Goal: Task Accomplishment & Management: Manage account settings

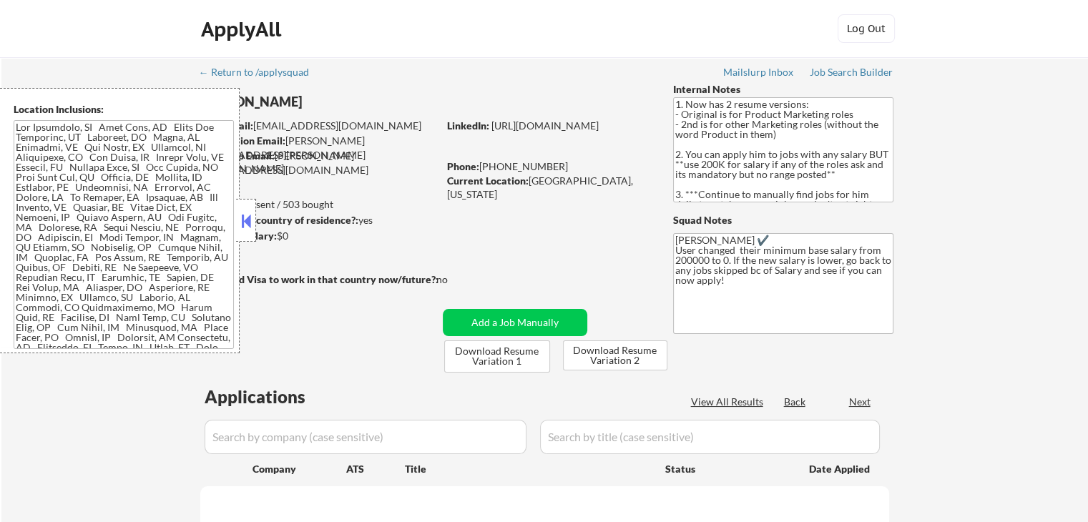
select select ""pending""
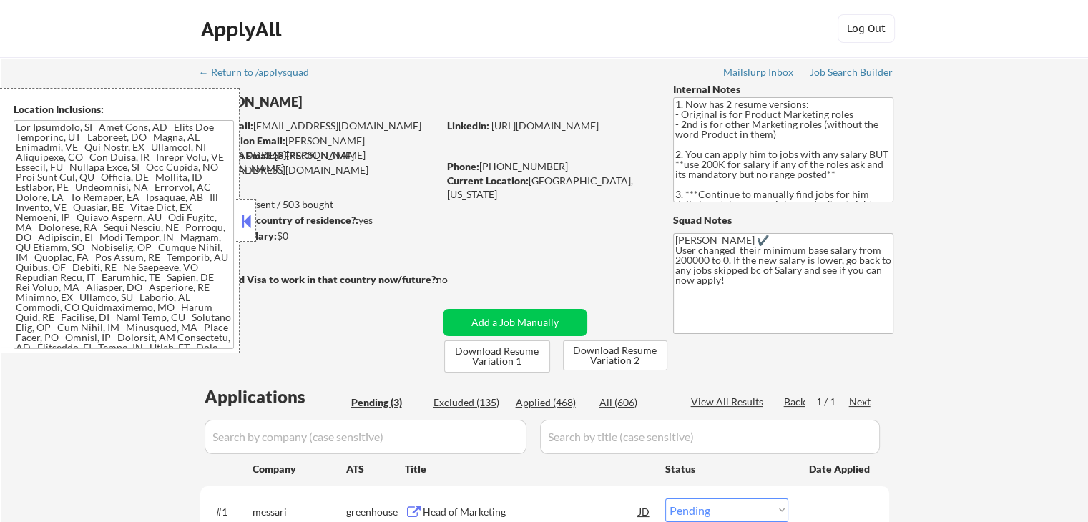
click at [1075, 164] on div "← Return to /applysquad Mailslurp Inbox Job Search Builder [PERSON_NAME] User E…" at bounding box center [544, 380] width 1087 height 646
click at [1035, 97] on div "← Return to /applysquad Mailslurp Inbox Job Search Builder [PERSON_NAME] User E…" at bounding box center [544, 380] width 1087 height 646
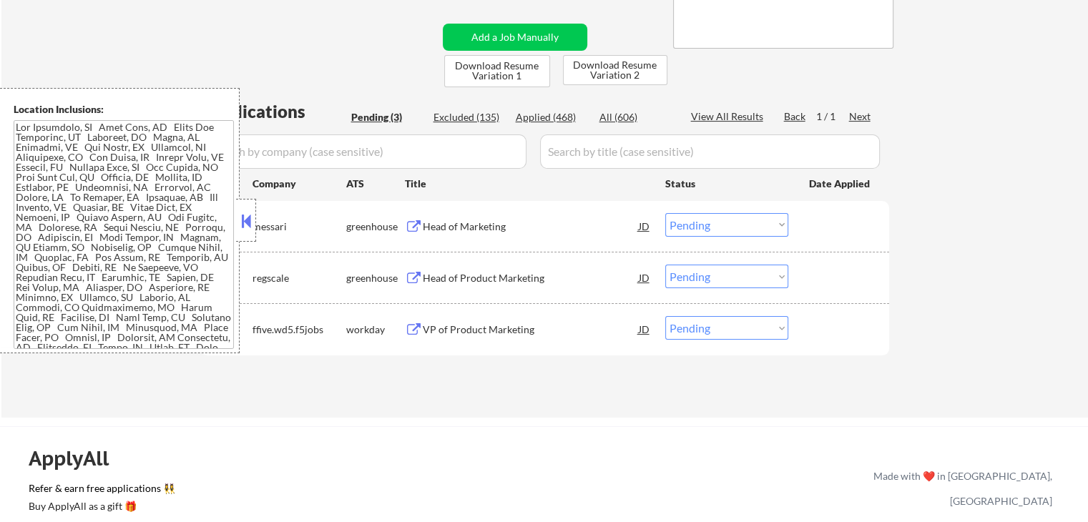
scroll to position [286, 0]
click at [504, 228] on div "Head of Marketing" at bounding box center [531, 226] width 216 height 14
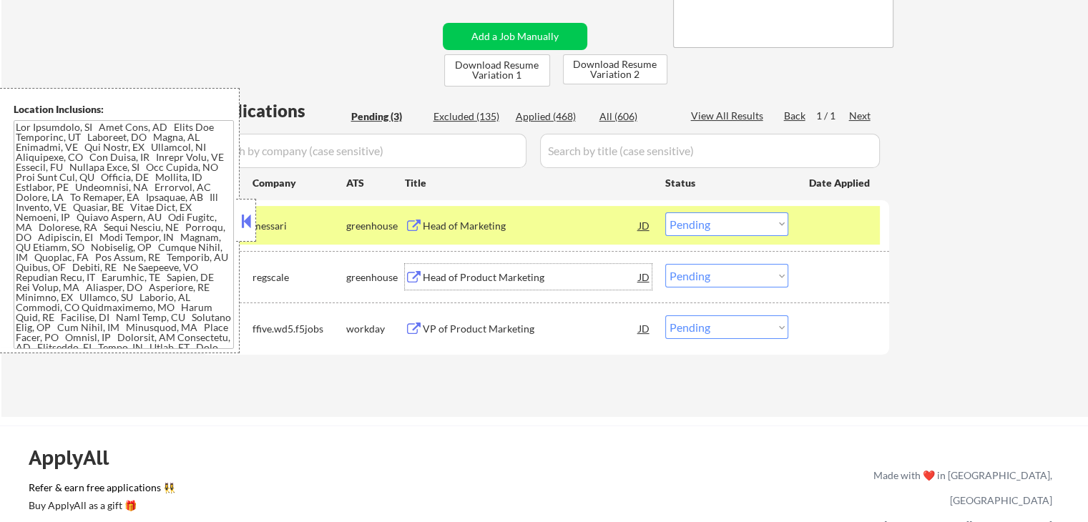
click at [547, 269] on div "Head of Product Marketing" at bounding box center [531, 277] width 216 height 26
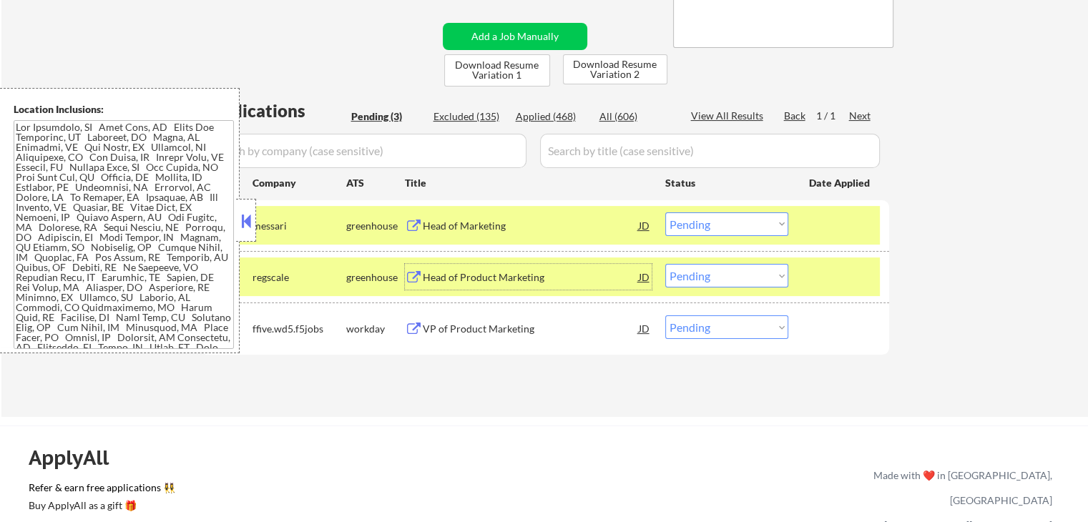
click at [707, 228] on select "Choose an option... Pending Applied Excluded (Questions) Excluded (Expired) Exc…" at bounding box center [726, 224] width 123 height 24
click at [665, 212] on select "Choose an option... Pending Applied Excluded (Questions) Excluded (Expired) Exc…" at bounding box center [726, 224] width 123 height 24
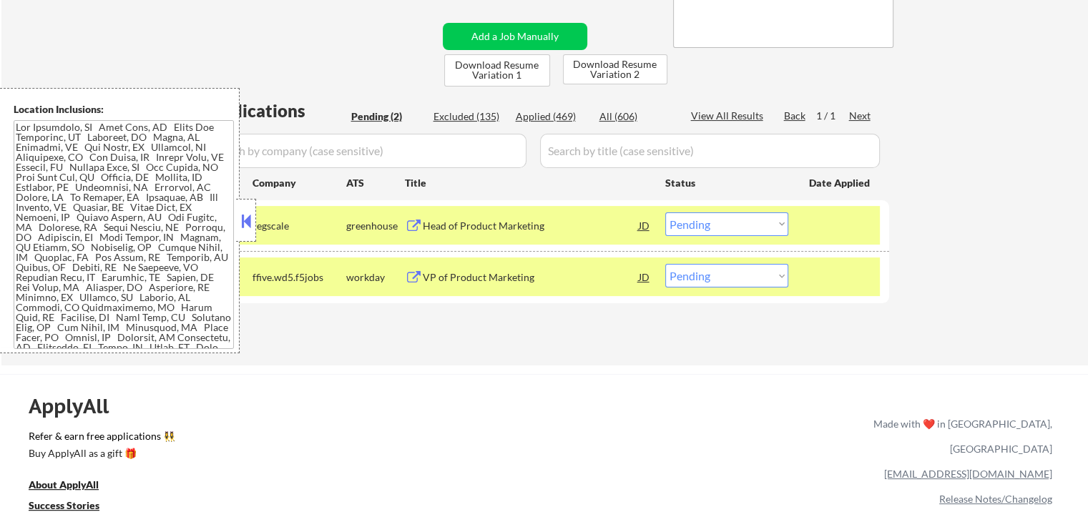
click at [526, 279] on div "VP of Product Marketing" at bounding box center [531, 277] width 216 height 14
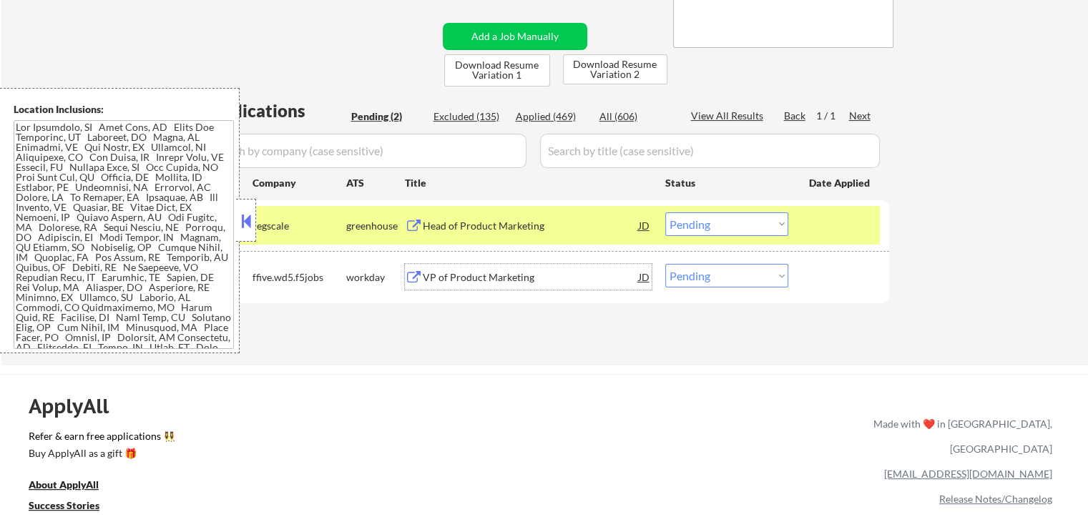
click at [700, 232] on select "Choose an option... Pending Applied Excluded (Questions) Excluded (Expired) Exc…" at bounding box center [726, 224] width 123 height 24
click at [665, 212] on select "Choose an option... Pending Applied Excluded (Questions) Excluded (Expired) Exc…" at bounding box center [726, 224] width 123 height 24
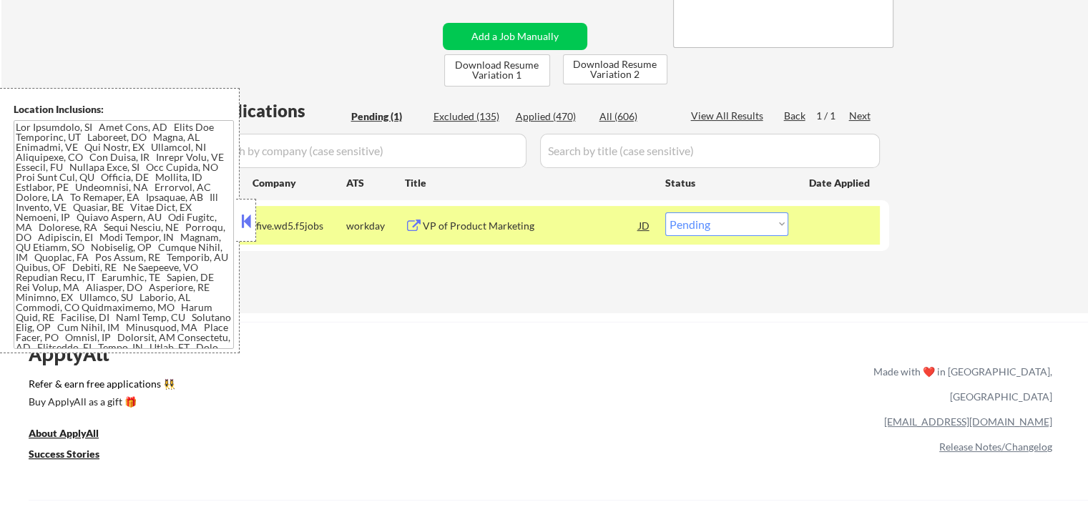
scroll to position [106, 0]
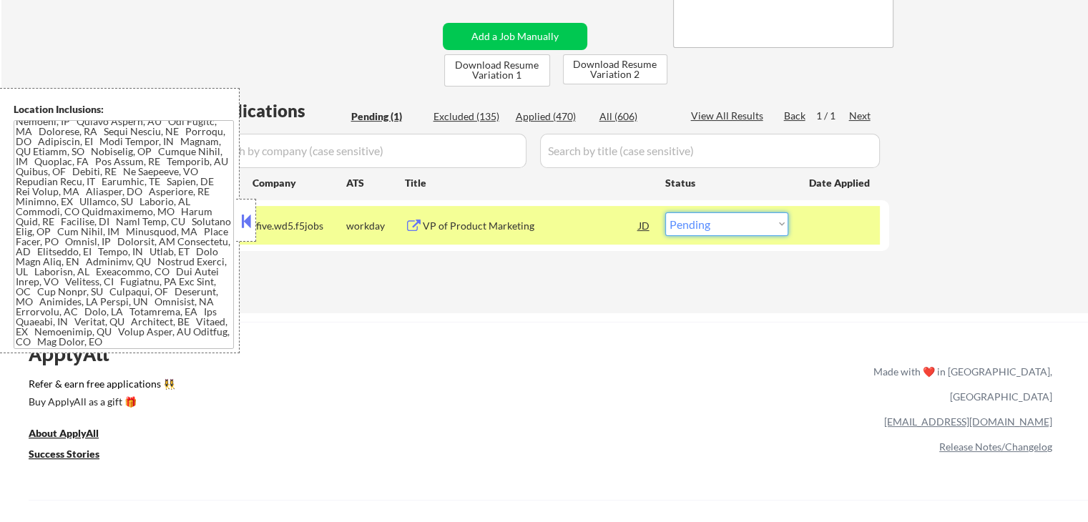
drag, startPoint x: 713, startPoint y: 227, endPoint x: 712, endPoint y: 235, distance: 8.7
click at [713, 230] on select "Choose an option... Pending Applied Excluded (Questions) Excluded (Expired) Exc…" at bounding box center [726, 224] width 123 height 24
select select ""applied""
click at [665, 212] on select "Choose an option... Pending Applied Excluded (Questions) Excluded (Expired) Exc…" at bounding box center [726, 224] width 123 height 24
